Goal: Task Accomplishment & Management: Manage account settings

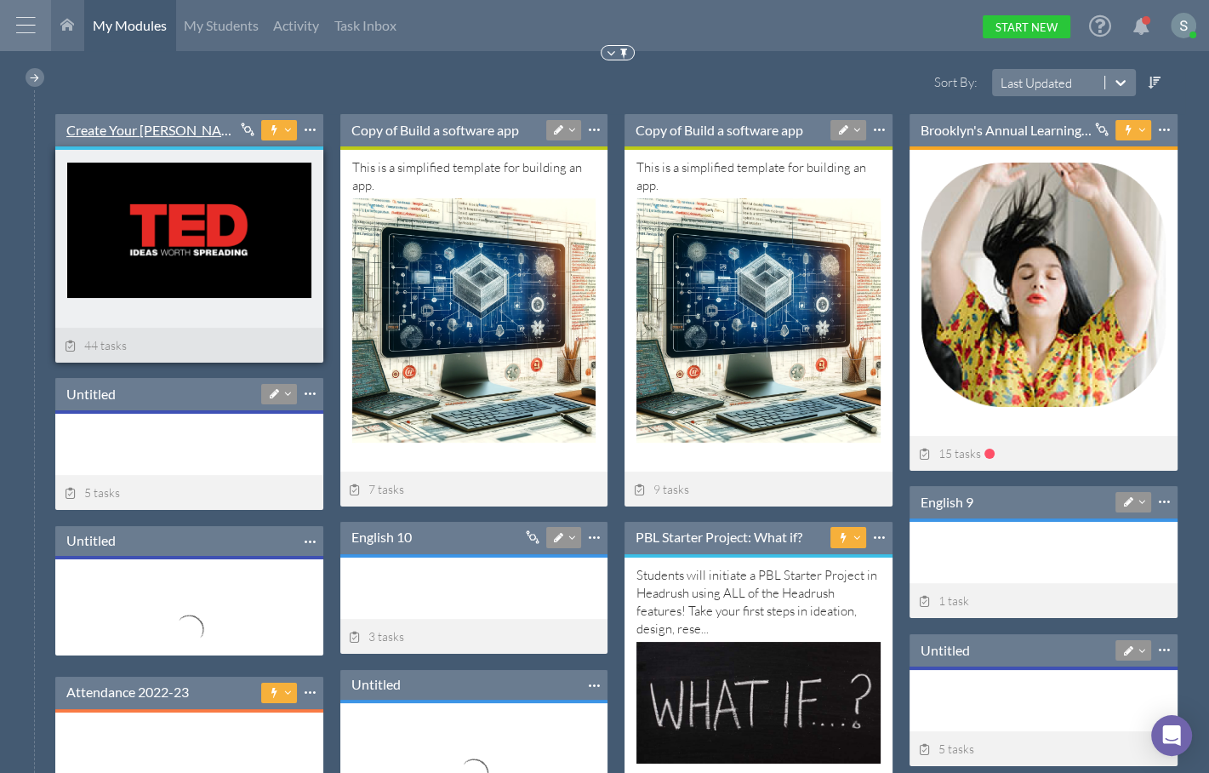
click at [169, 129] on link "Create Your [PERSON_NAME] Talk-----" at bounding box center [152, 130] width 172 height 19
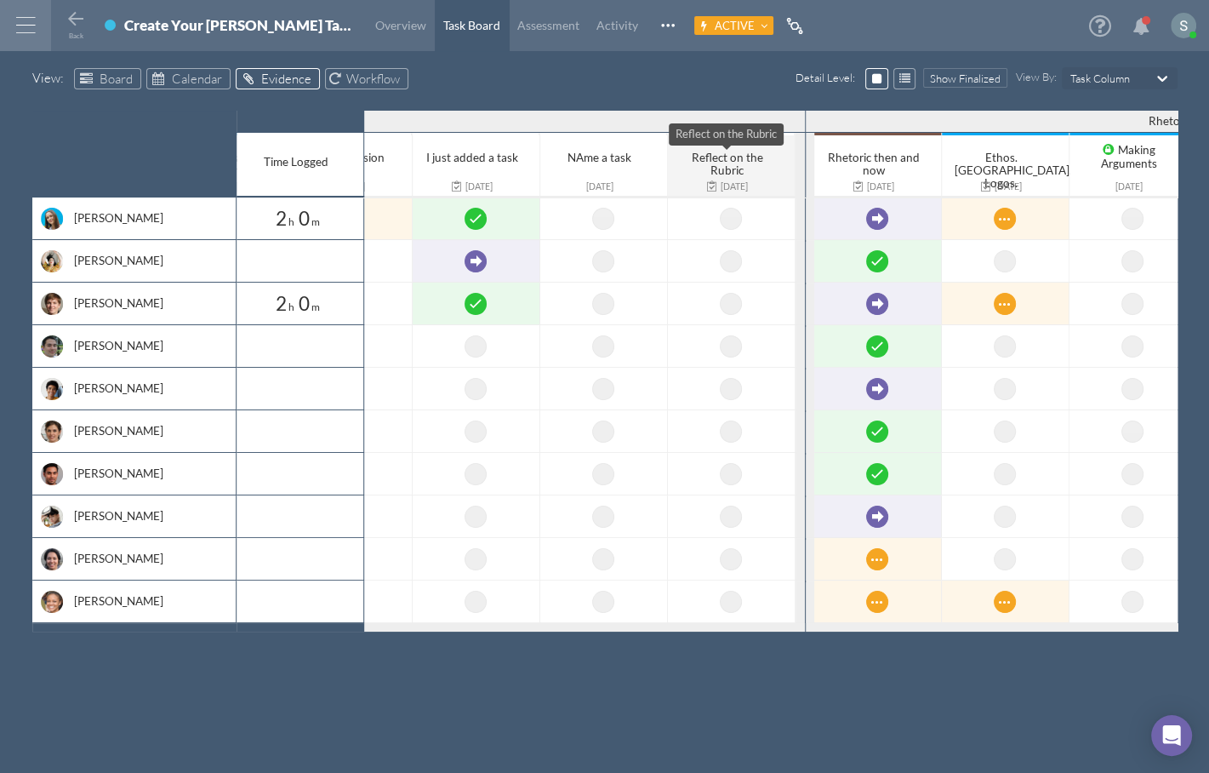
click at [725, 168] on span "Reflect on the Rubric" at bounding box center [727, 164] width 71 height 26
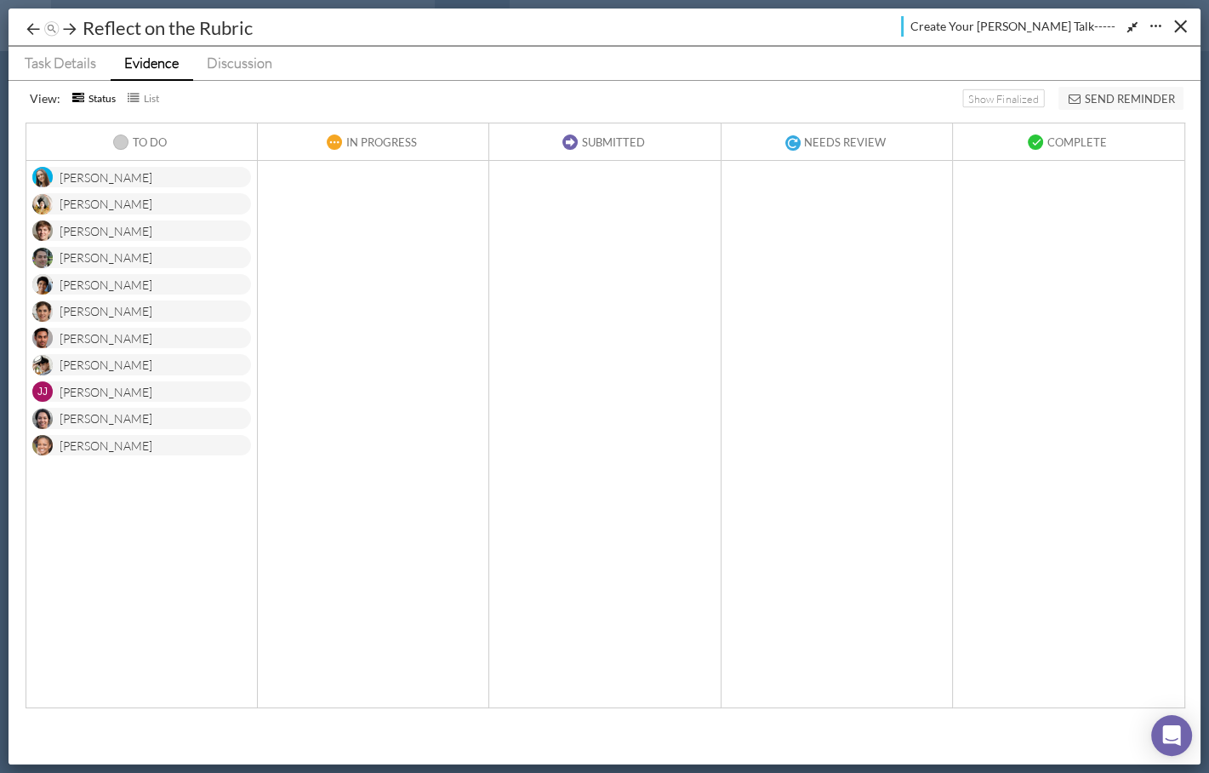
click at [157, 171] on div "[PERSON_NAME]" at bounding box center [141, 177] width 219 height 21
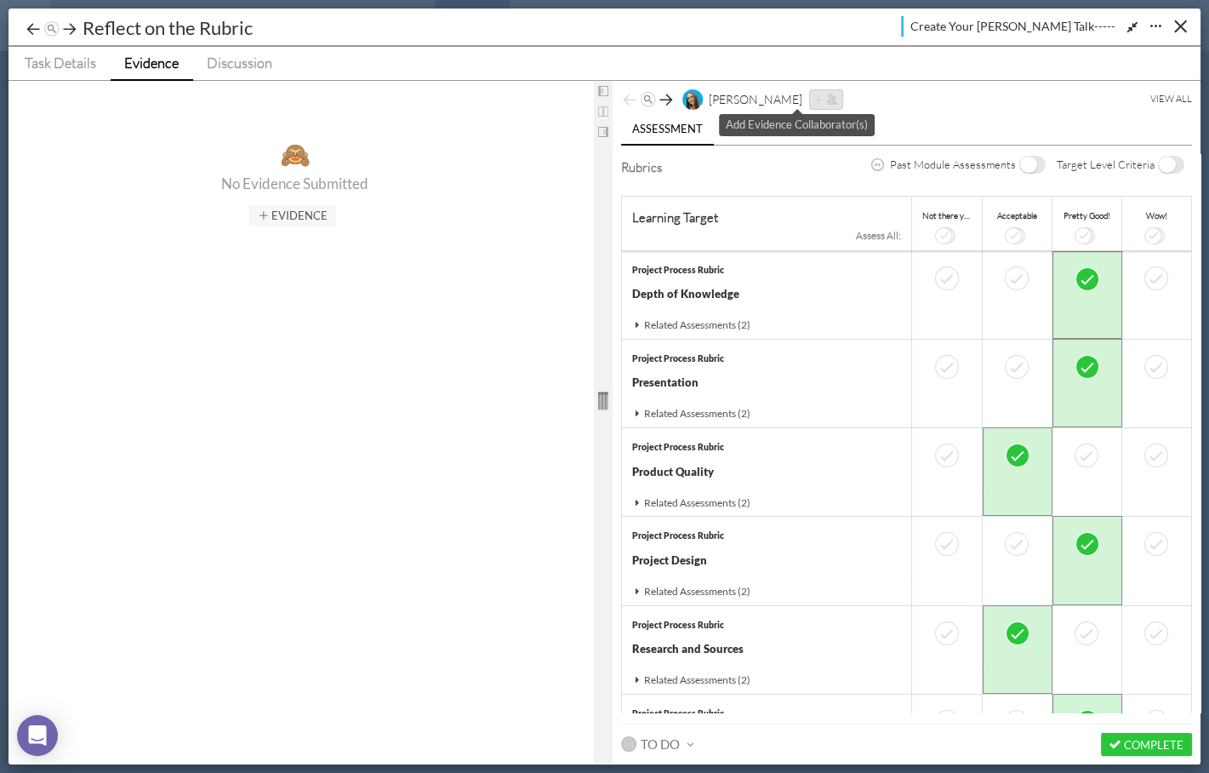
click at [825, 97] on icon at bounding box center [831, 99] width 13 height 11
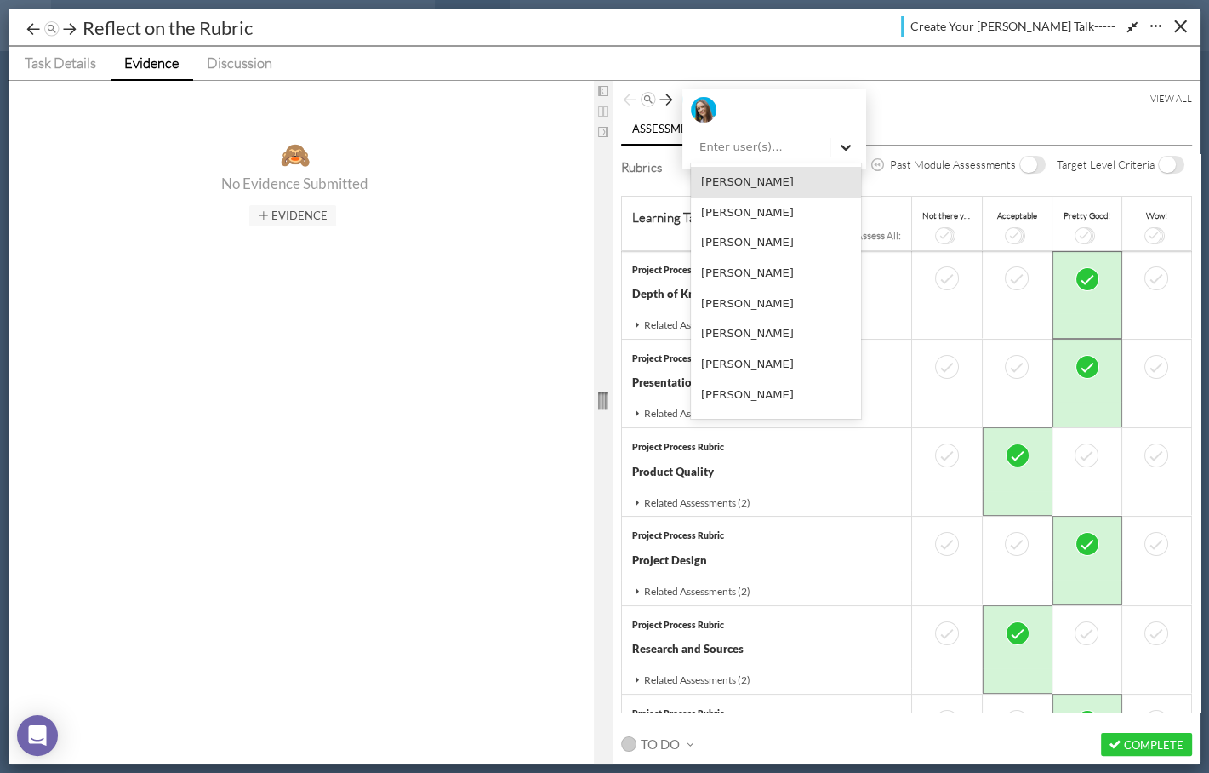
click at [850, 146] on icon at bounding box center [845, 147] width 17 height 17
click at [836, 123] on div "option [PERSON_NAME] focused, 1 of 10. 10 results available. Use Up and Down to…" at bounding box center [776, 130] width 170 height 66
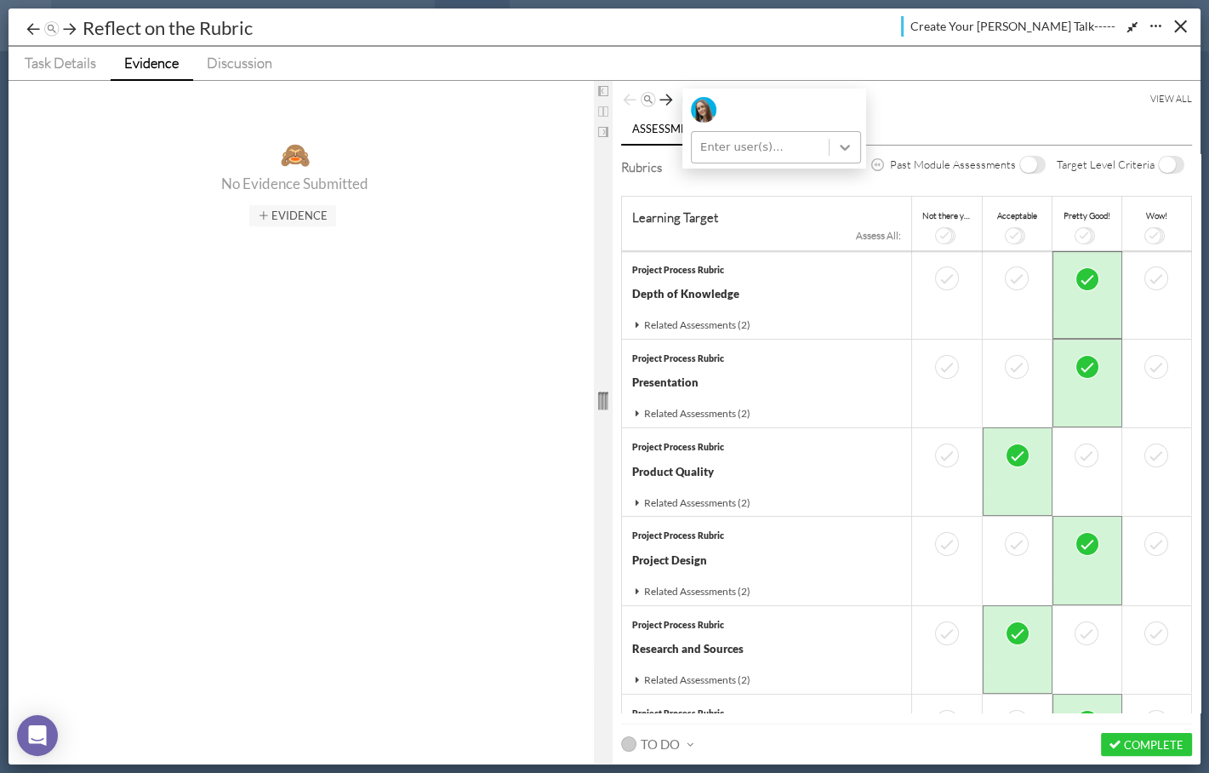
click at [841, 146] on icon at bounding box center [845, 148] width 10 height 6
click at [837, 115] on div "Enter user(s)..." at bounding box center [776, 130] width 170 height 66
click at [1133, 28] on icon "Expand/Shrink" at bounding box center [1132, 26] width 16 height 13
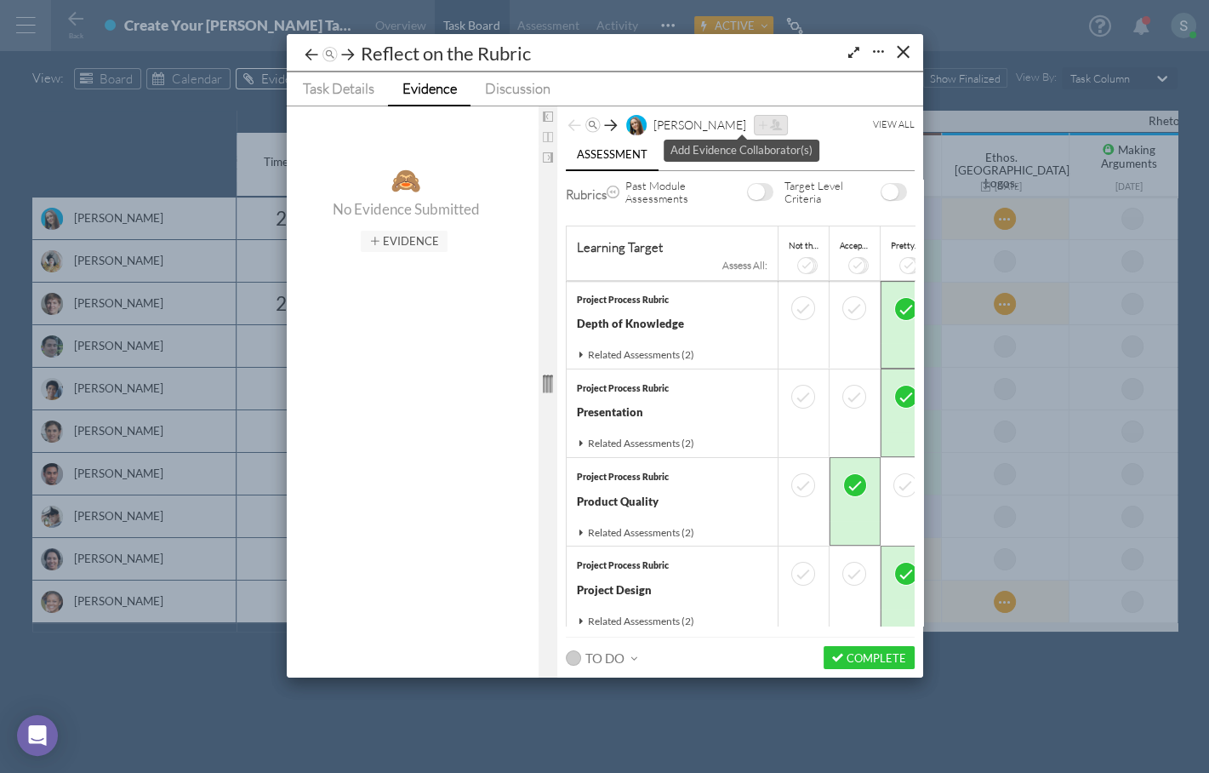
click at [756, 126] on icon at bounding box center [761, 125] width 11 height 11
click at [851, 140] on ul "Assessment Feedback" at bounding box center [740, 155] width 349 height 31
drag, startPoint x: 351, startPoint y: 89, endPoint x: 383, endPoint y: 94, distance: 31.8
click at [352, 89] on span "Task Details" at bounding box center [338, 88] width 71 height 18
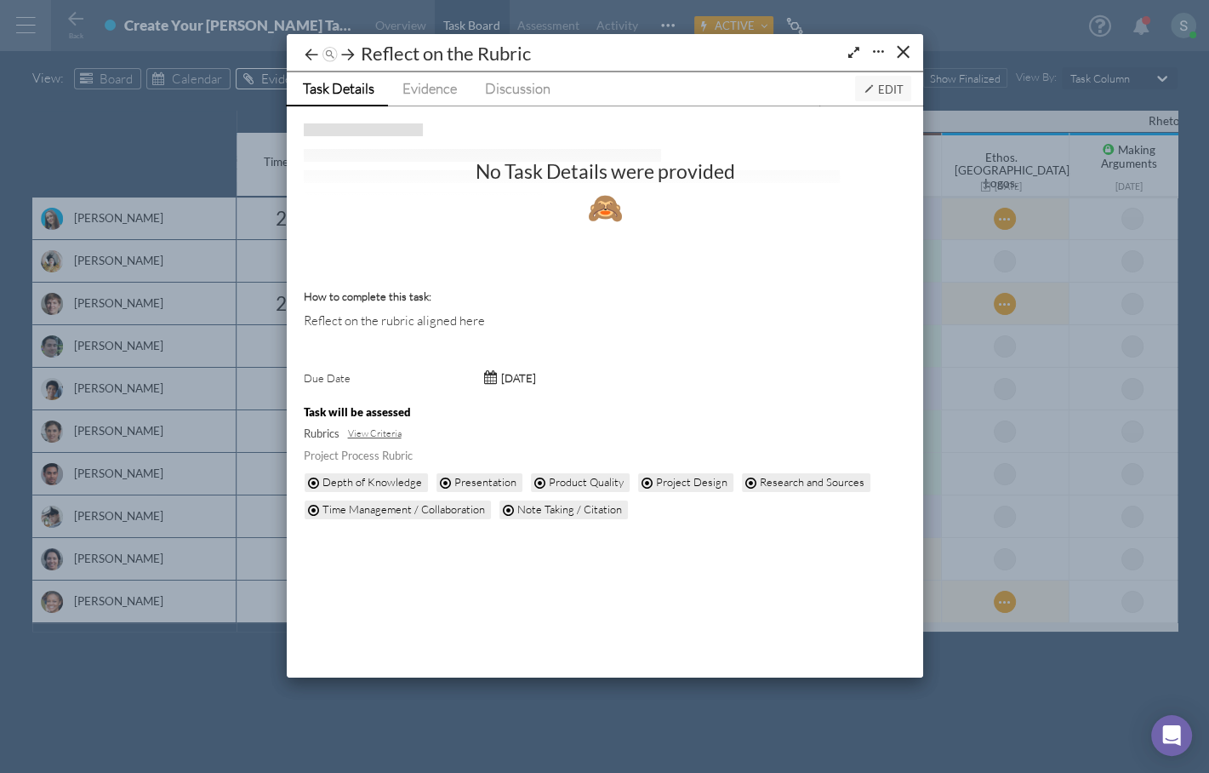
click at [882, 91] on span "Edit" at bounding box center [884, 90] width 40 height 14
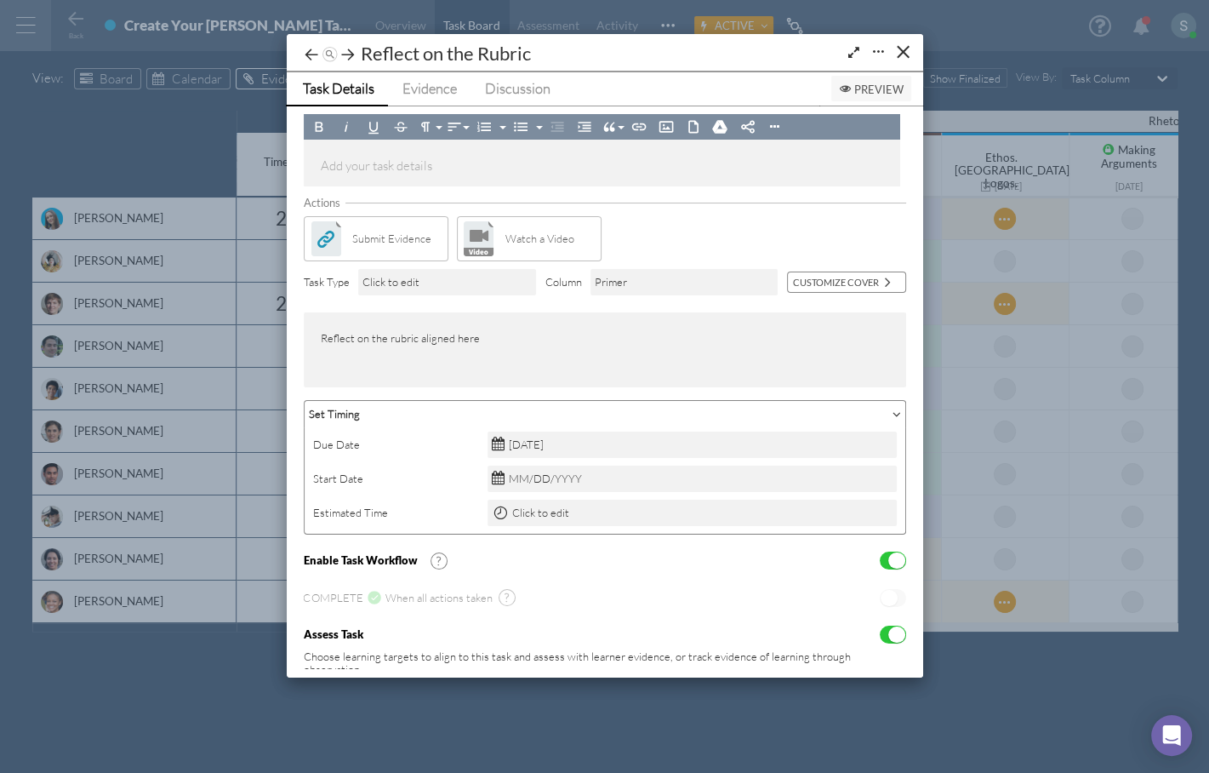
scroll to position [183, 0]
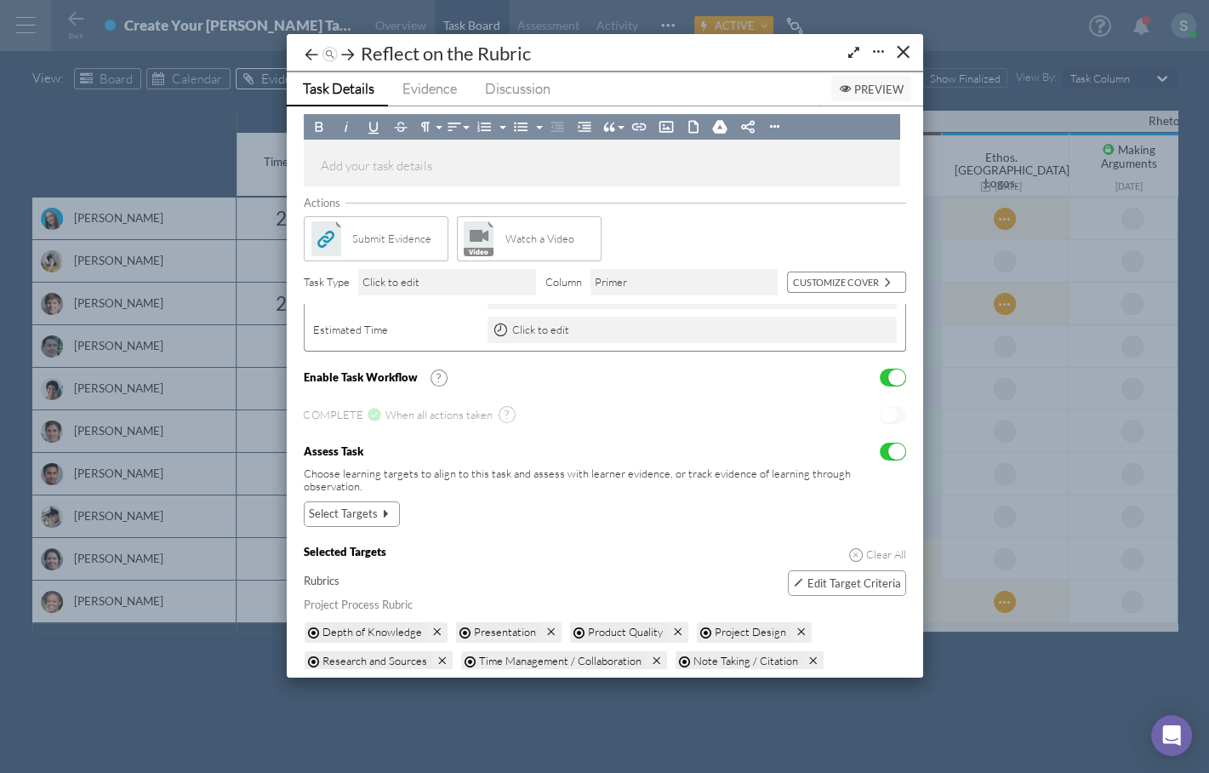
click at [843, 576] on span "Edit Target Criteria" at bounding box center [854, 583] width 94 height 14
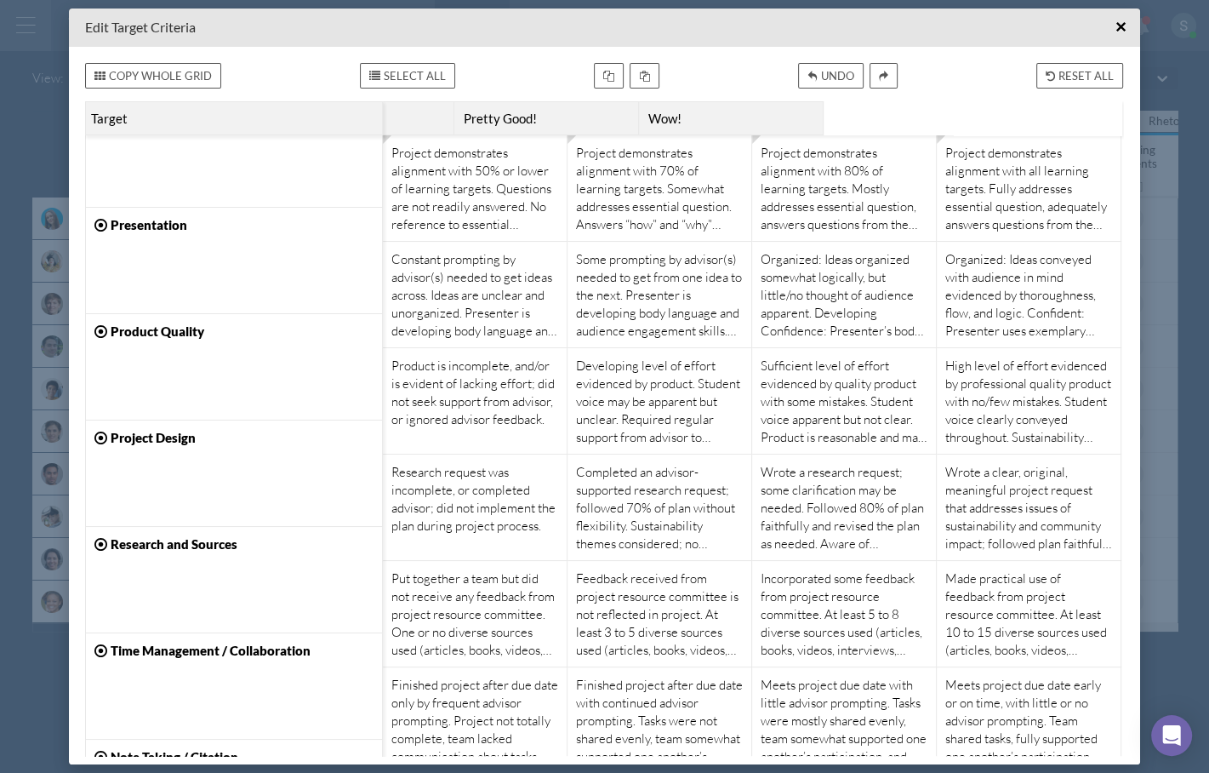
click at [1121, 23] on span "×" at bounding box center [1120, 26] width 11 height 21
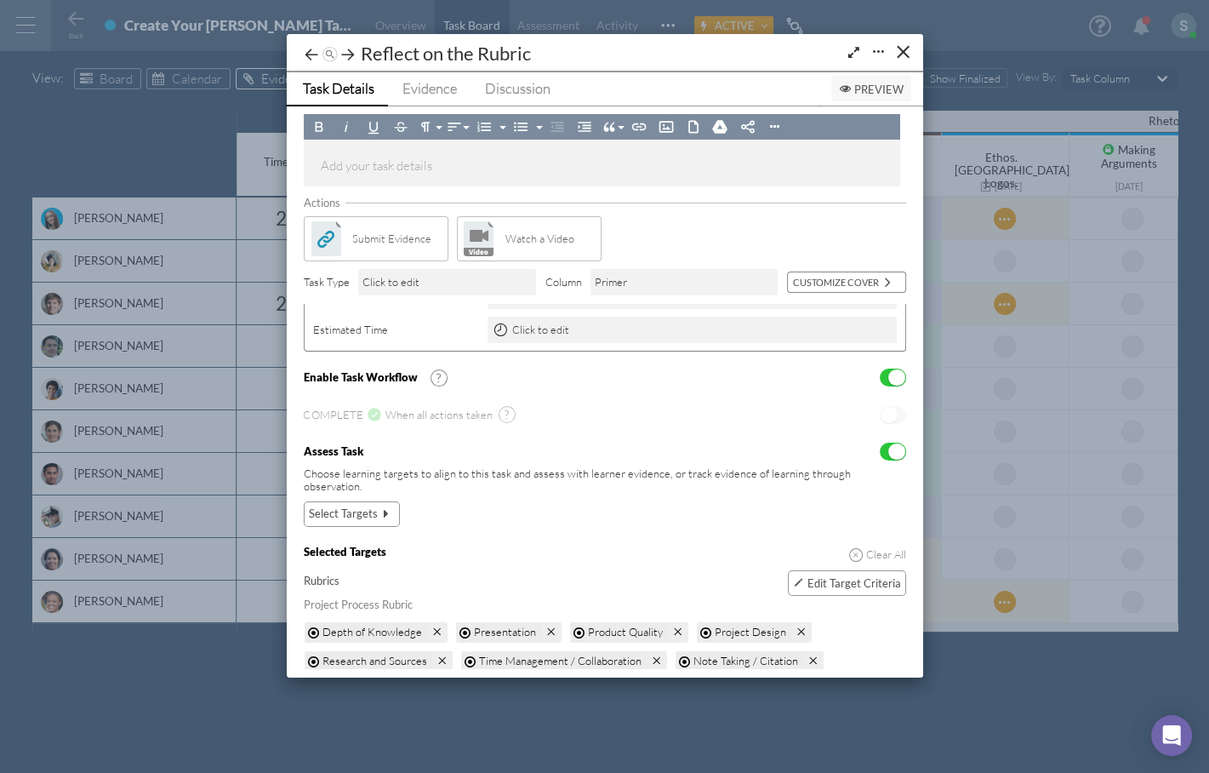
click at [365, 507] on span "Select Targets" at bounding box center [343, 514] width 69 height 18
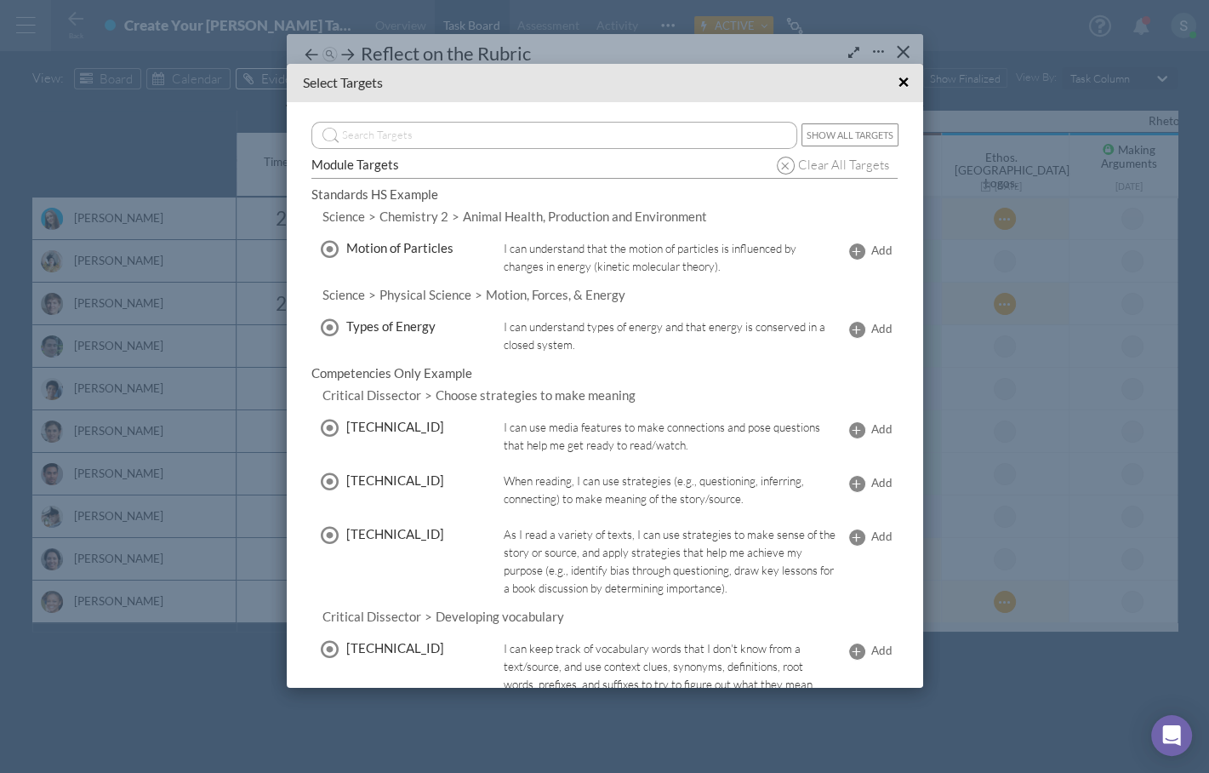
click at [858, 134] on button "Show All Targets" at bounding box center [850, 134] width 97 height 23
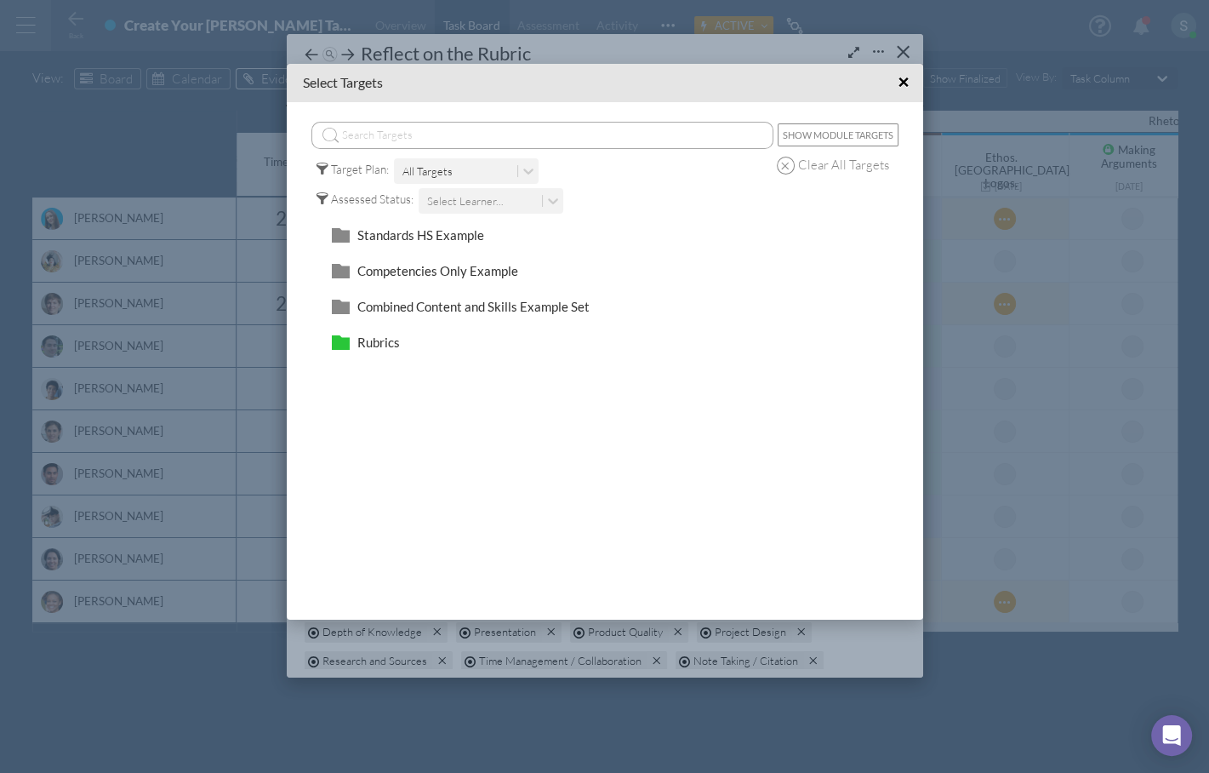
click at [415, 245] on div "Standards HS Example" at bounding box center [605, 235] width 556 height 31
